Goal: Task Accomplishment & Management: Use online tool/utility

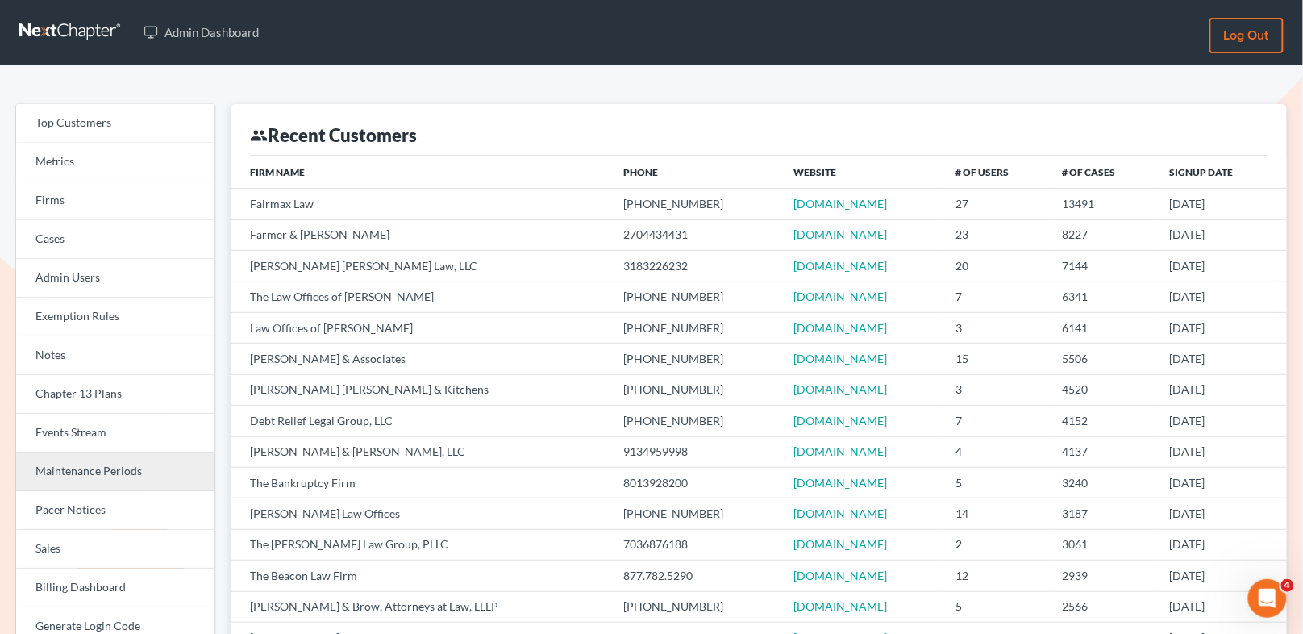
click at [117, 474] on link "Maintenance Periods" at bounding box center [115, 471] width 198 height 39
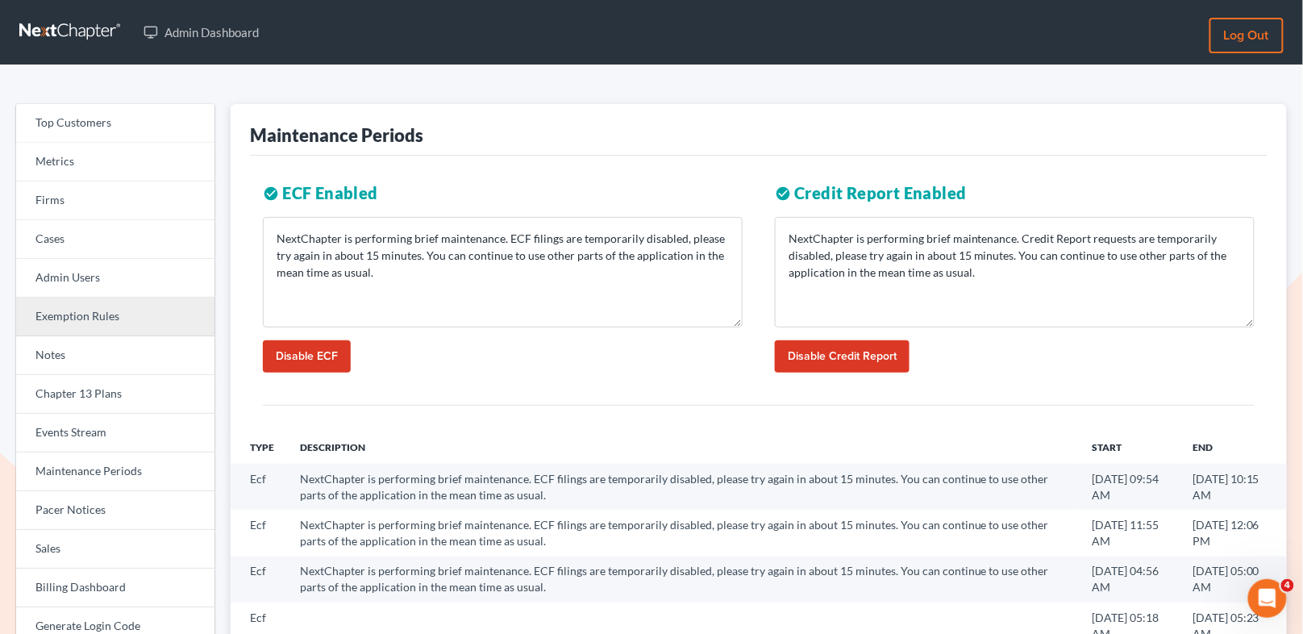
click at [93, 320] on link "Exemption Rules" at bounding box center [115, 317] width 198 height 39
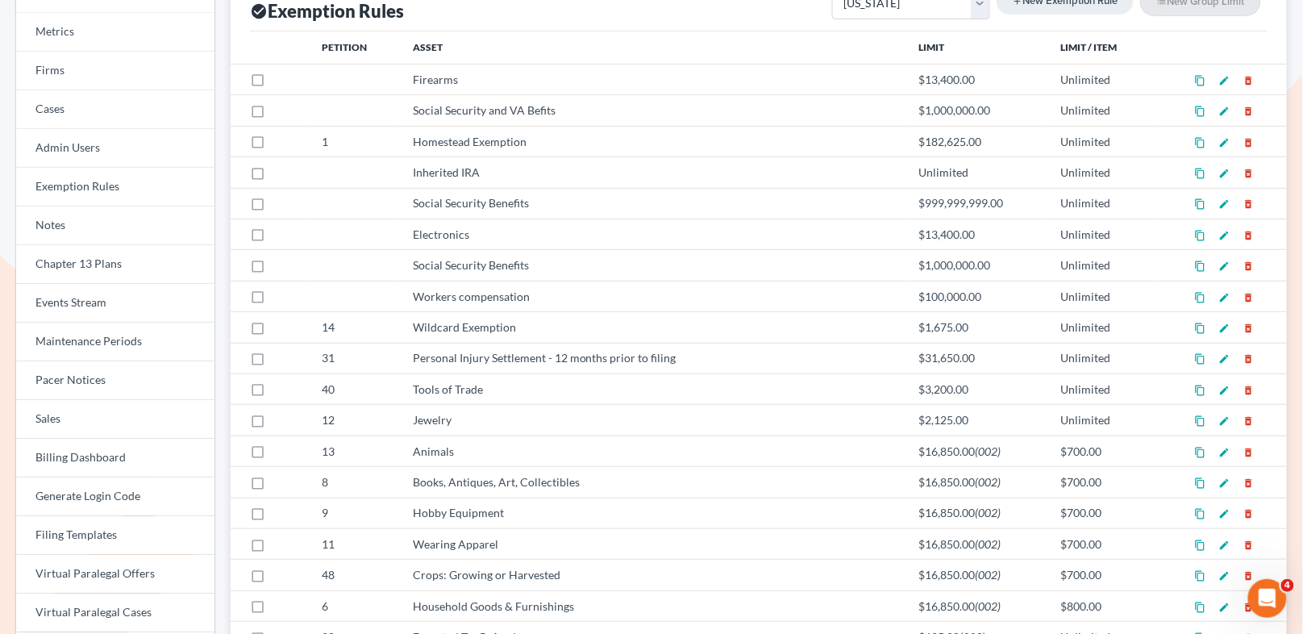
scroll to position [137, 0]
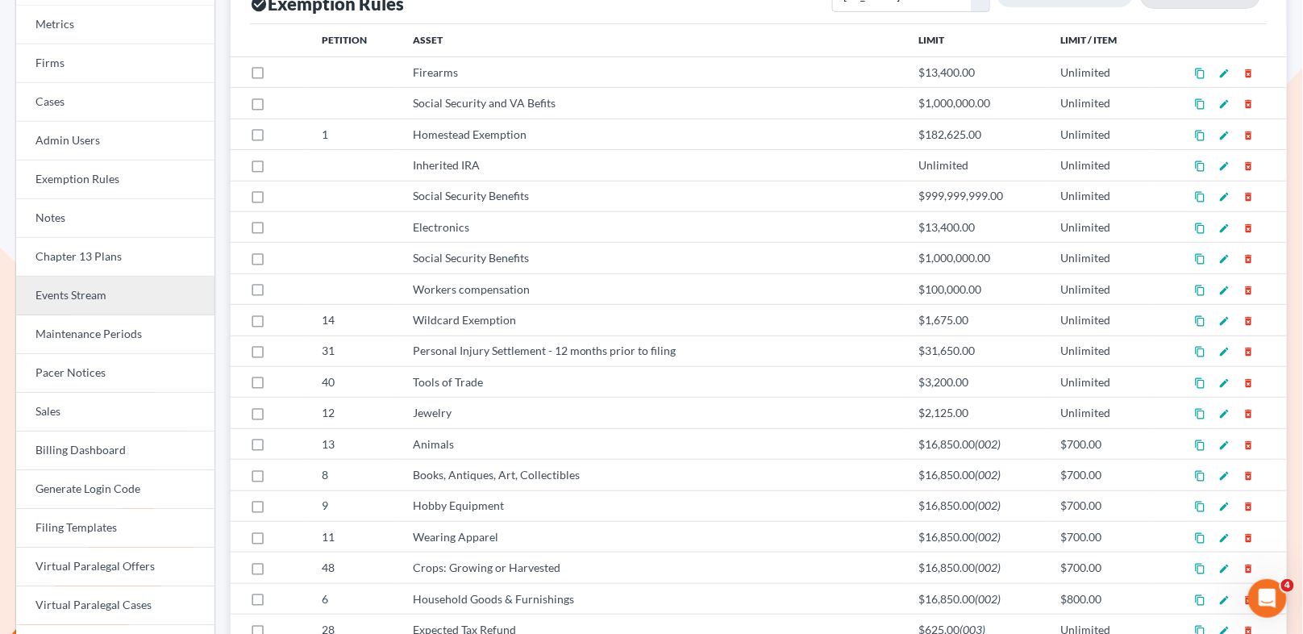
click at [131, 306] on link "Events Stream" at bounding box center [115, 296] width 198 height 39
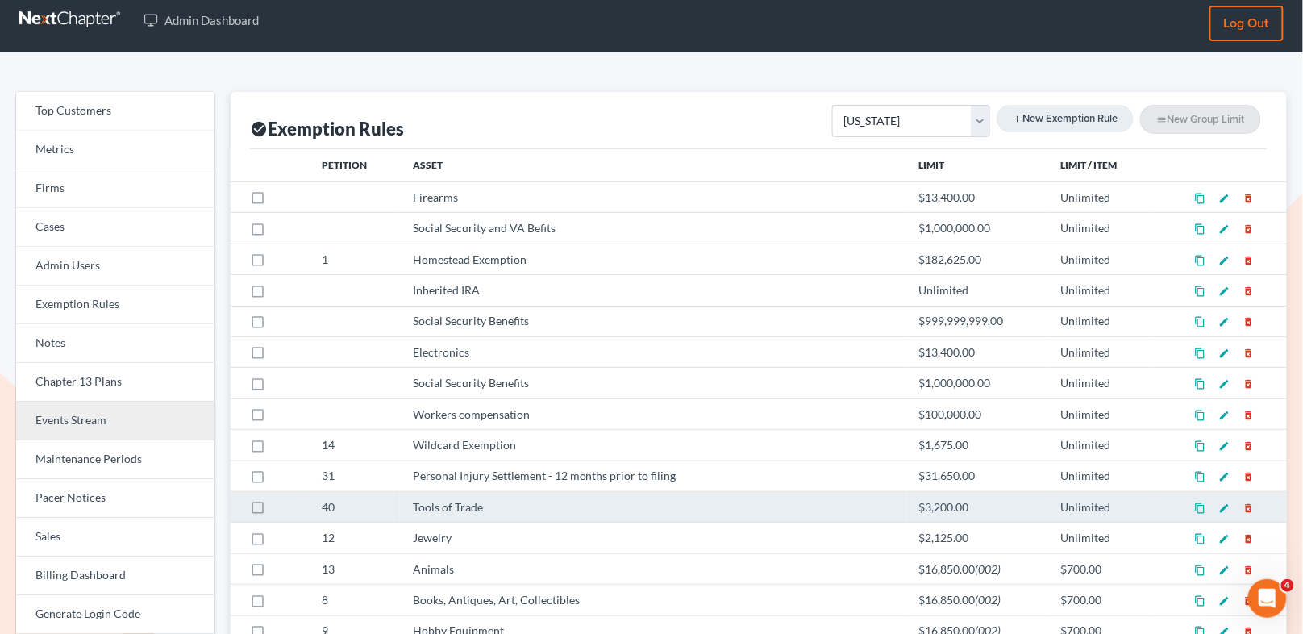
scroll to position [0, 0]
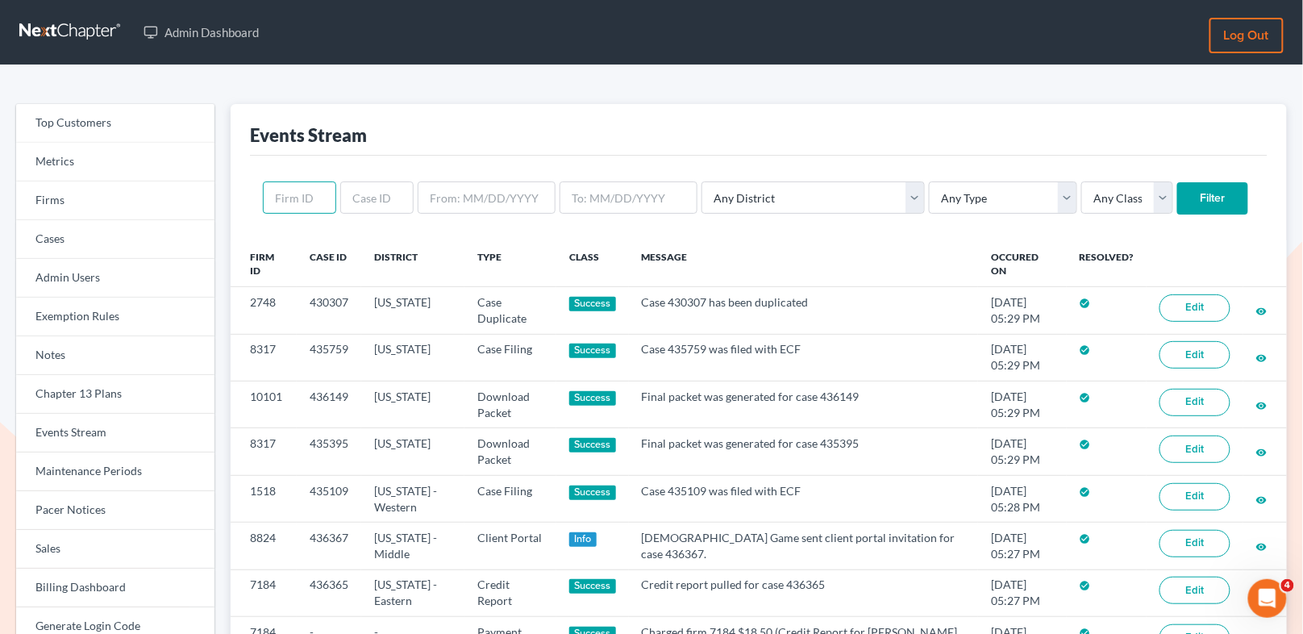
click at [312, 197] on input "text" at bounding box center [299, 197] width 73 height 32
click at [371, 197] on input "text" at bounding box center [376, 197] width 73 height 32
paste input "515169"
type input "515169"
click at [1178, 204] on input "Filter" at bounding box center [1213, 198] width 71 height 32
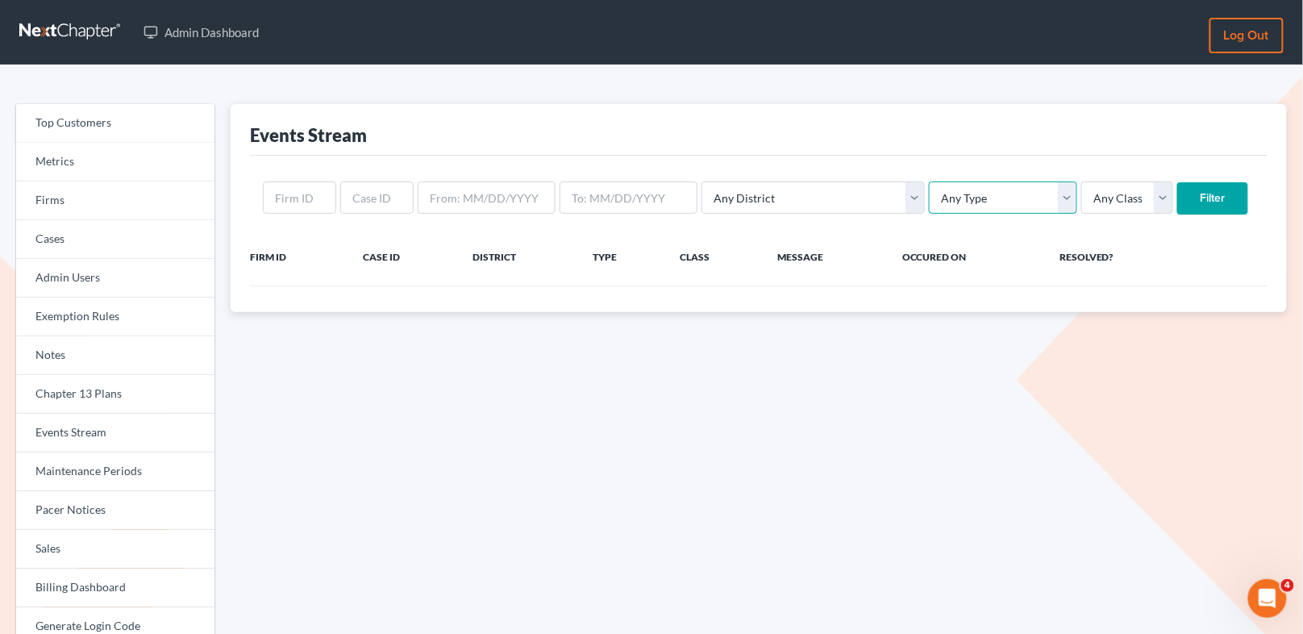
click at [981, 199] on select "Any Type Case Applied To Plan Case Archive Case Duplicate Case Filing Chapter 1…" at bounding box center [1003, 197] width 148 height 32
click at [929, 181] on select "Any Type Case Applied To Plan Case Archive Case Duplicate Case Filing Chapter 1…" at bounding box center [1003, 197] width 148 height 32
click at [929, 202] on select "Any Type Case Applied To Plan Case Archive Case Duplicate Case Filing Chapter 1…" at bounding box center [1003, 197] width 148 height 32
select select "case_filing"
click at [929, 181] on select "Any Type Case Applied To Plan Case Archive Case Duplicate Case Filing Chapter 1…" at bounding box center [1003, 197] width 148 height 32
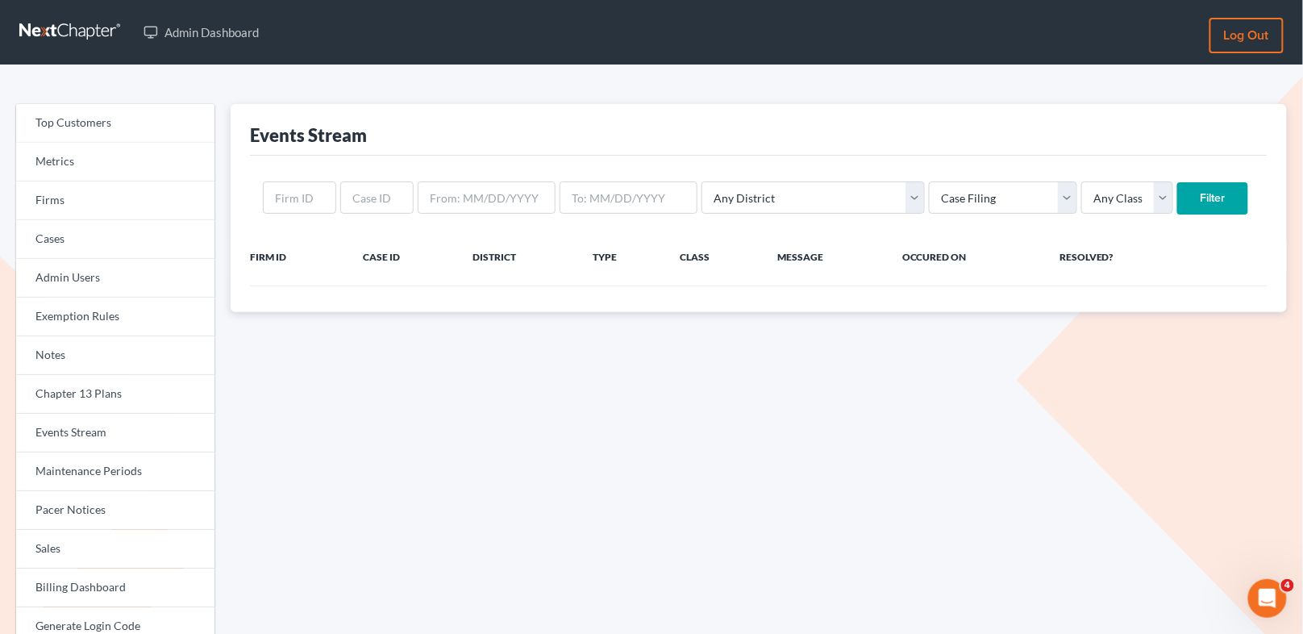
click at [1178, 199] on input "Filter" at bounding box center [1213, 198] width 71 height 32
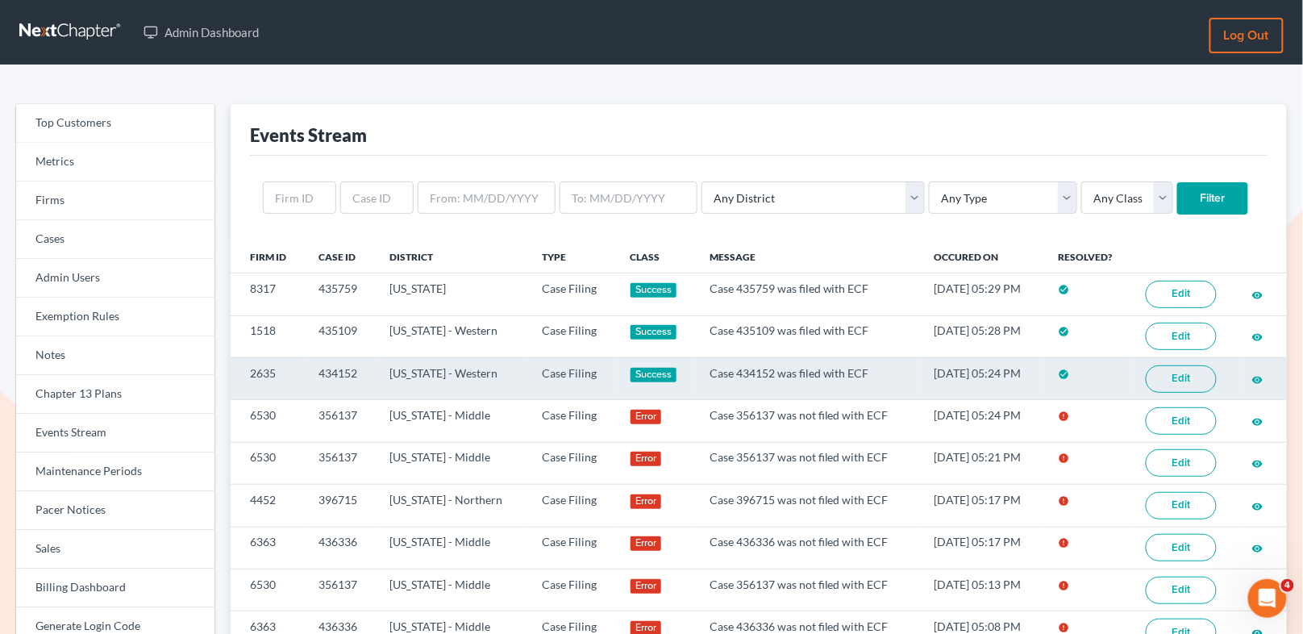
click at [1174, 371] on link "Edit" at bounding box center [1181, 378] width 71 height 27
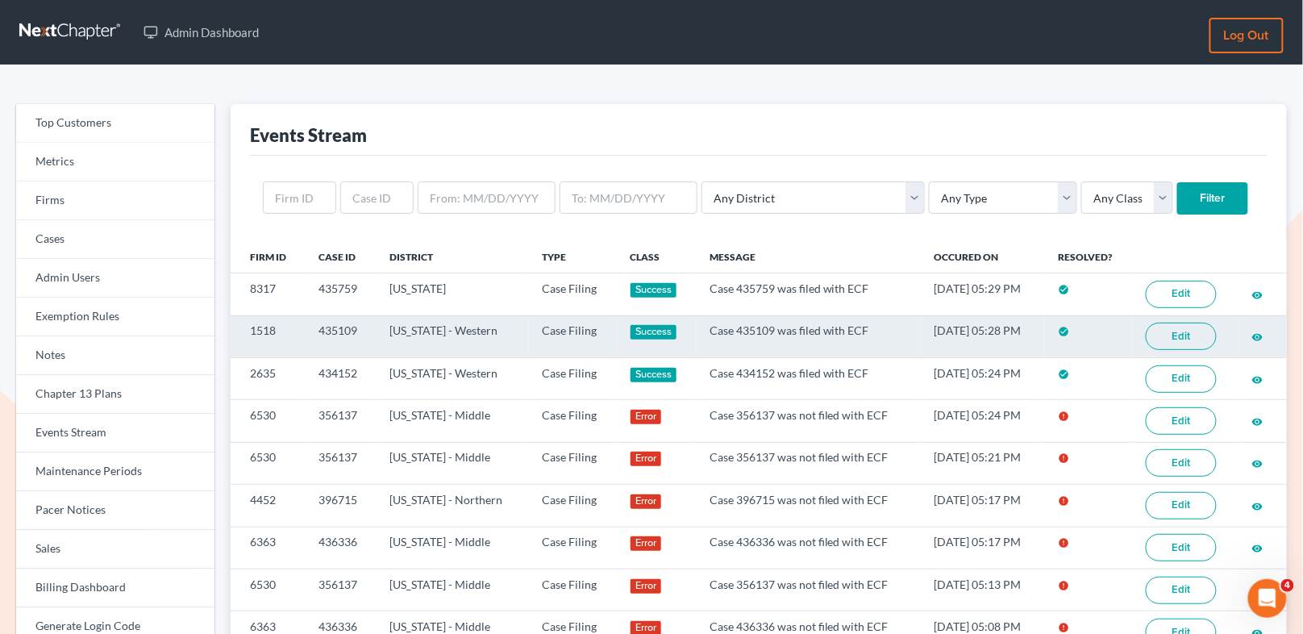
click at [1188, 329] on link "Edit" at bounding box center [1181, 336] width 71 height 27
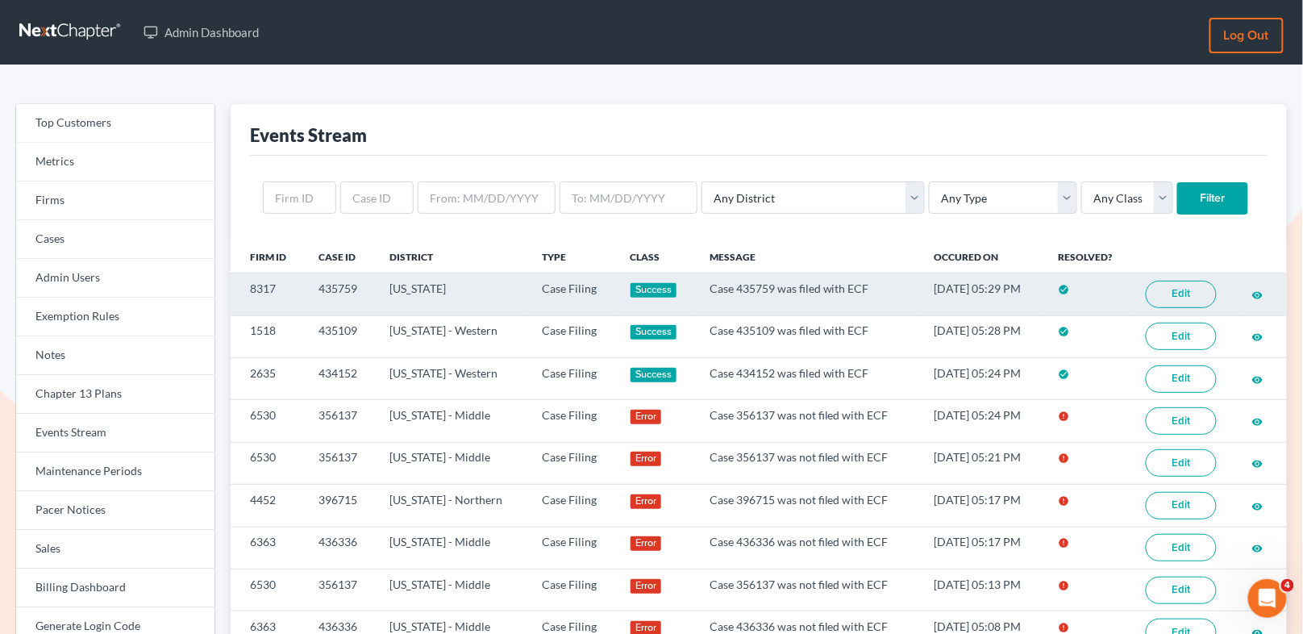
click at [1171, 294] on link "Edit" at bounding box center [1181, 294] width 71 height 27
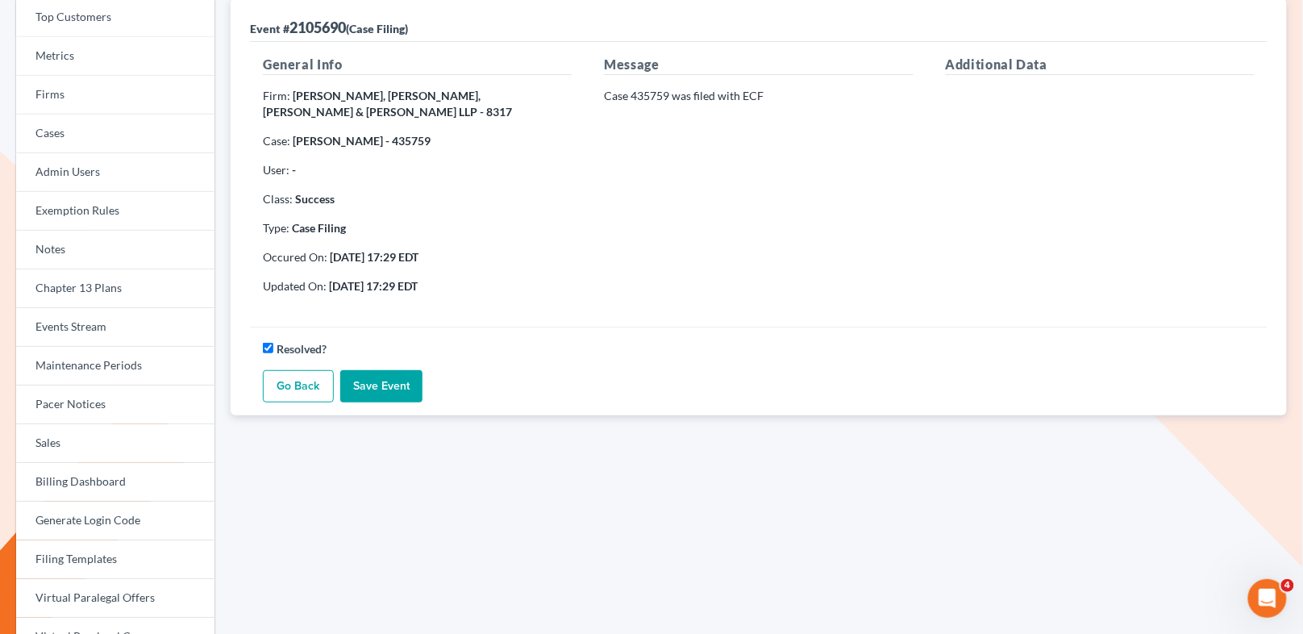
scroll to position [114, 0]
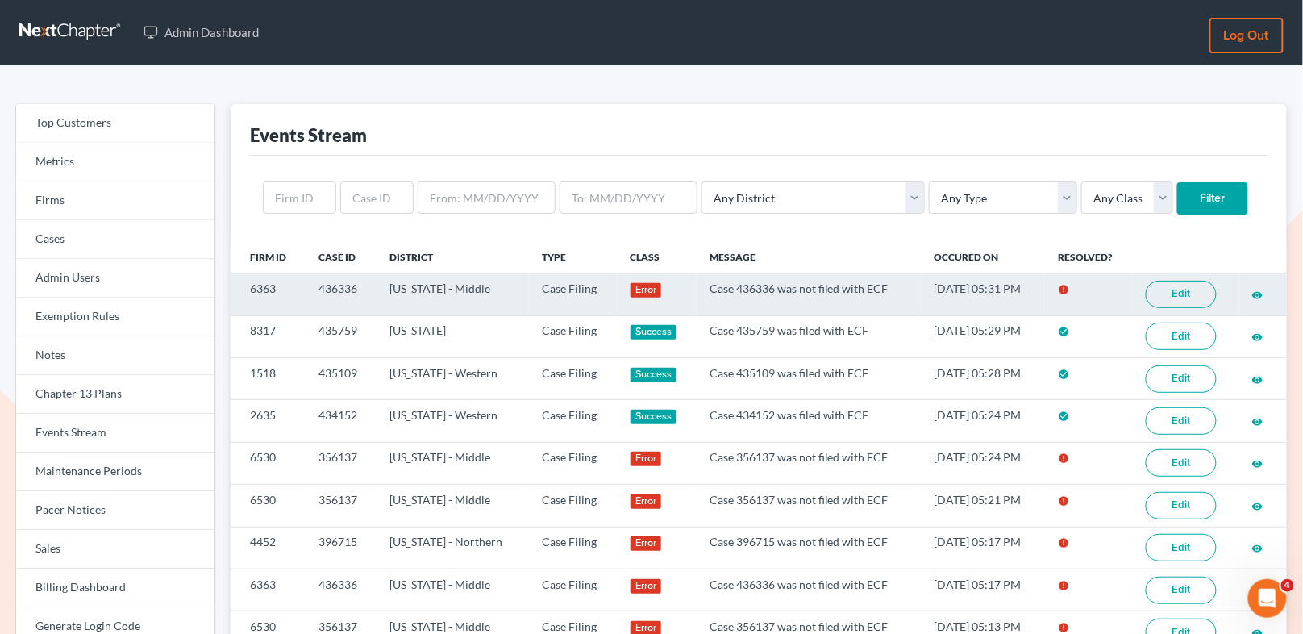
click at [1191, 290] on link "Edit" at bounding box center [1181, 294] width 71 height 27
